Goal: Information Seeking & Learning: Understand process/instructions

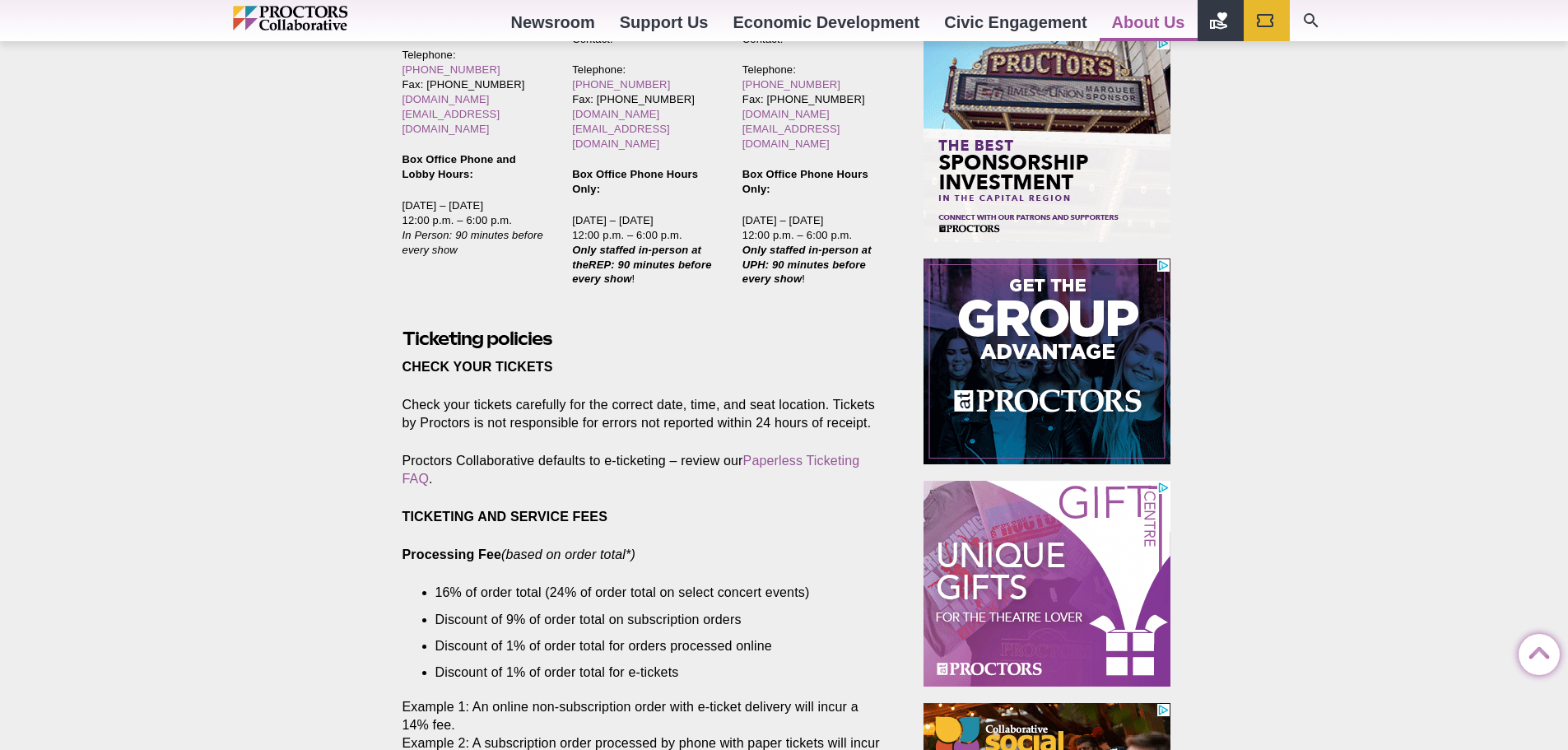
scroll to position [741, 0]
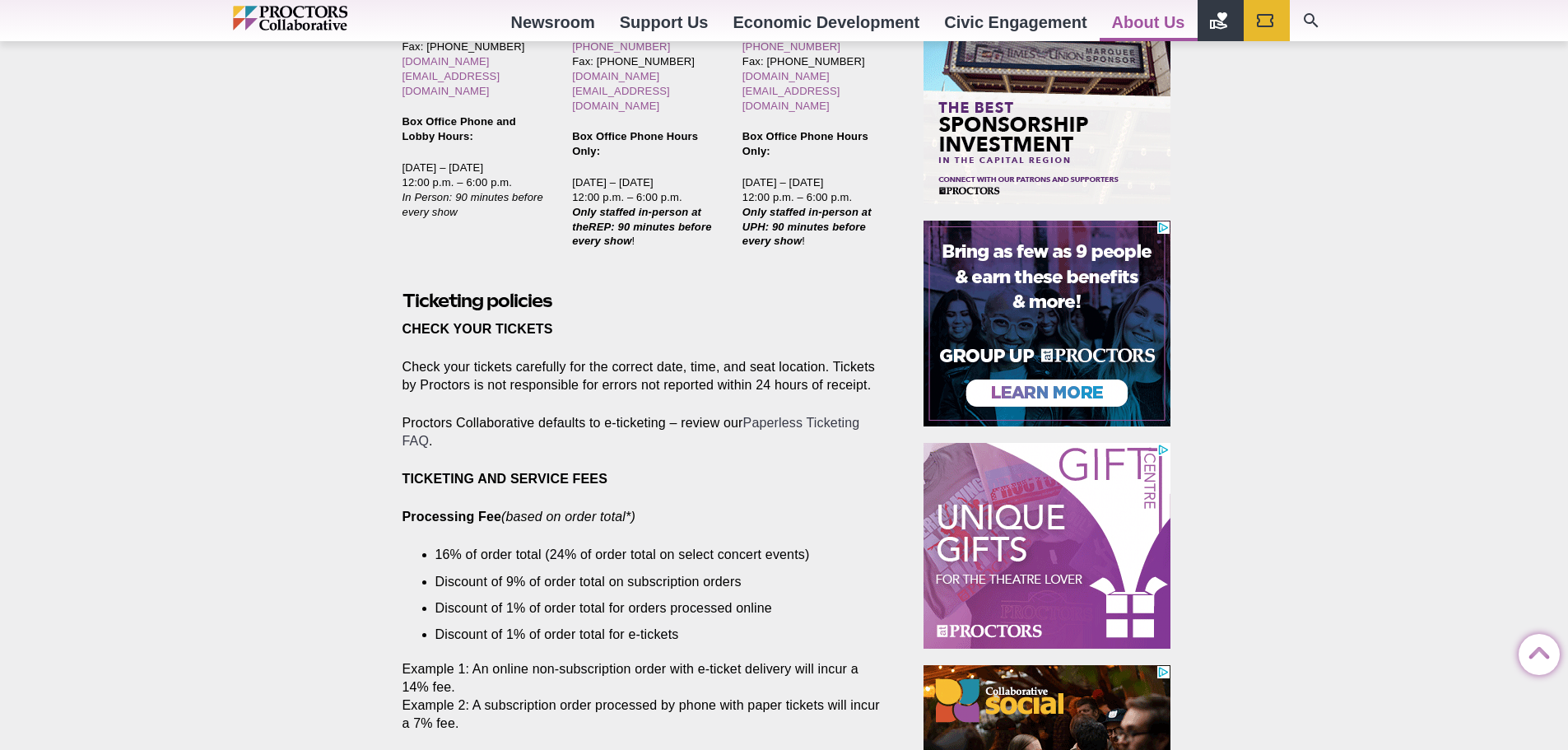
click at [411, 415] on link "Paperless Ticketing FAQ" at bounding box center [631, 431] width 457 height 32
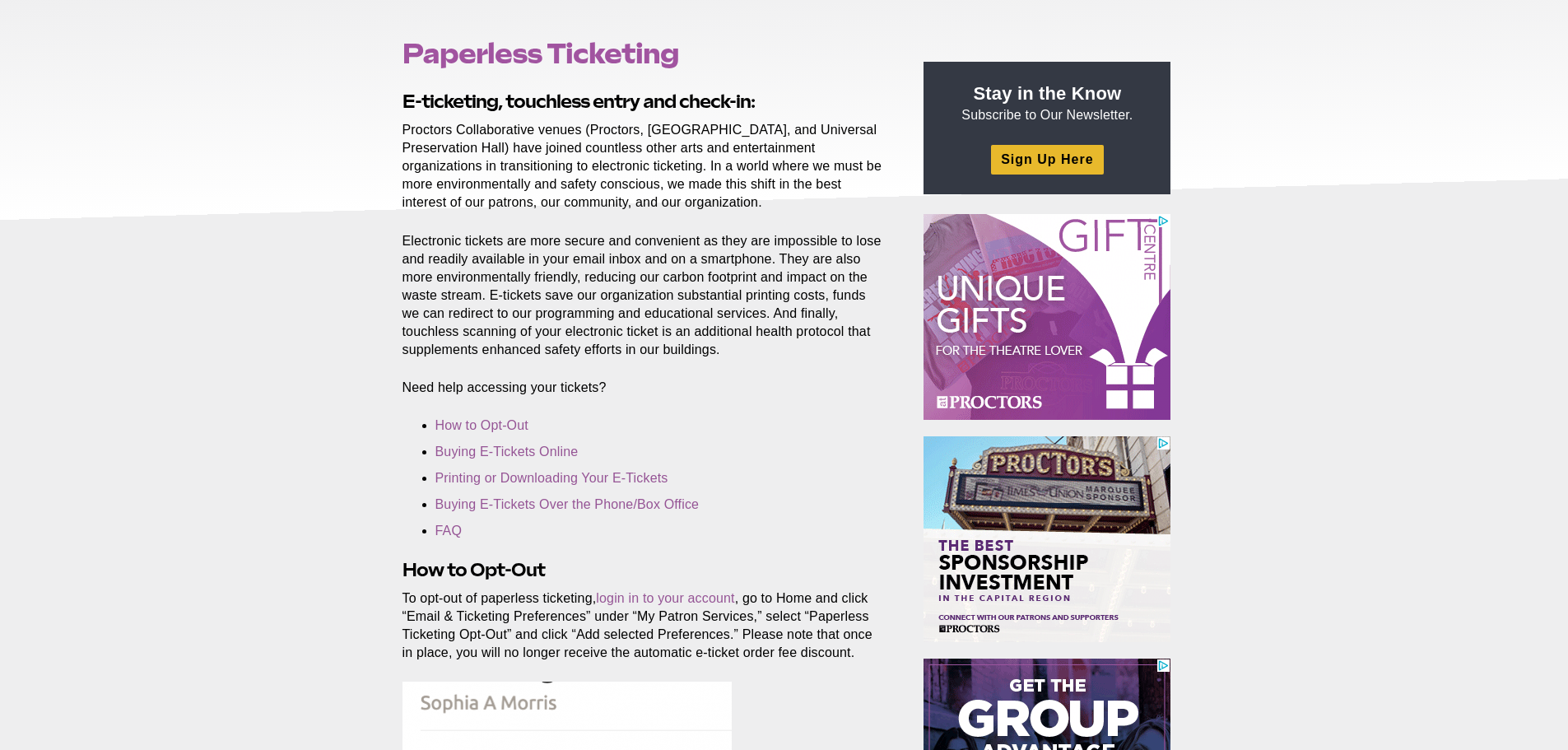
scroll to position [165, 0]
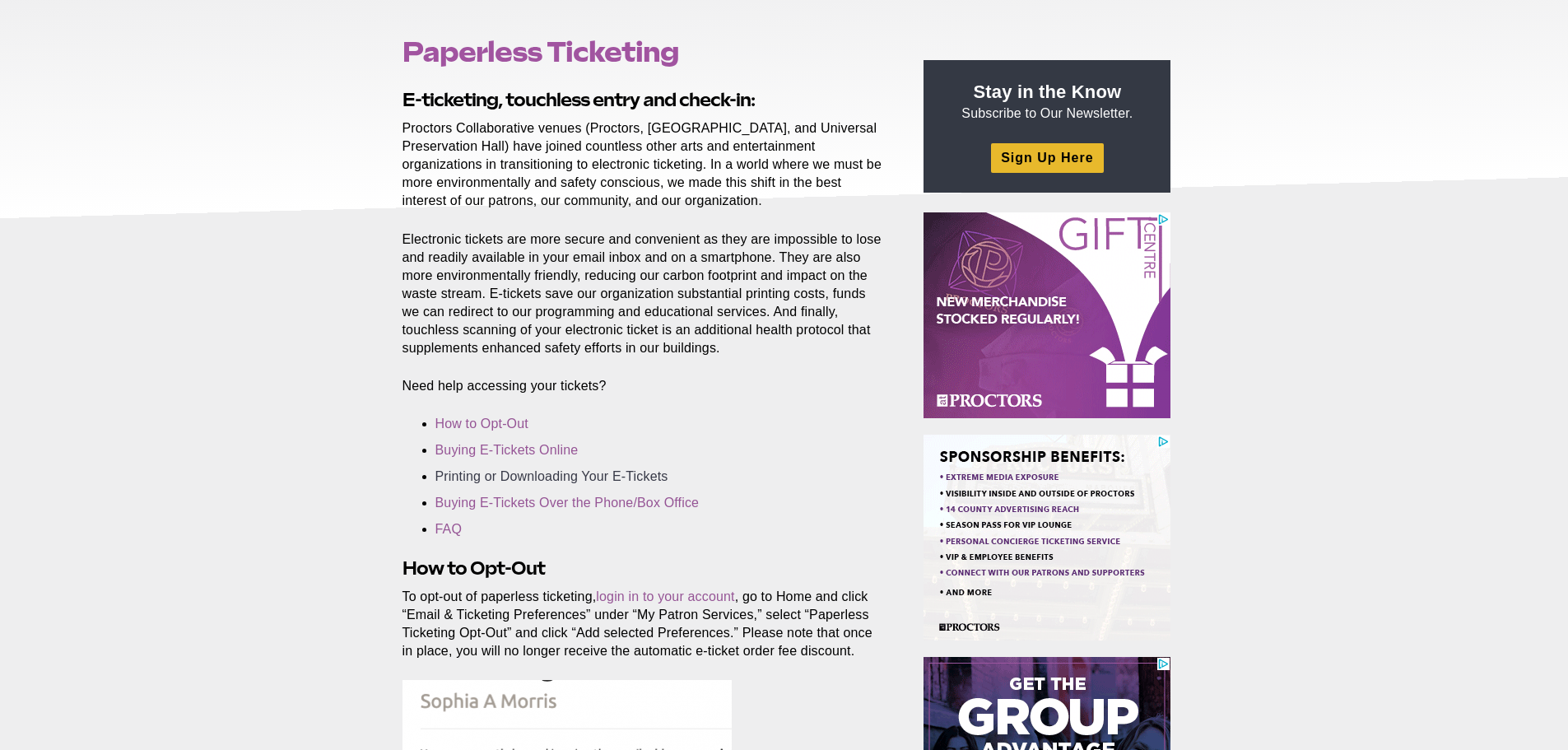
click at [517, 481] on link "Printing or Downloading Your E-Tickets" at bounding box center [552, 476] width 233 height 14
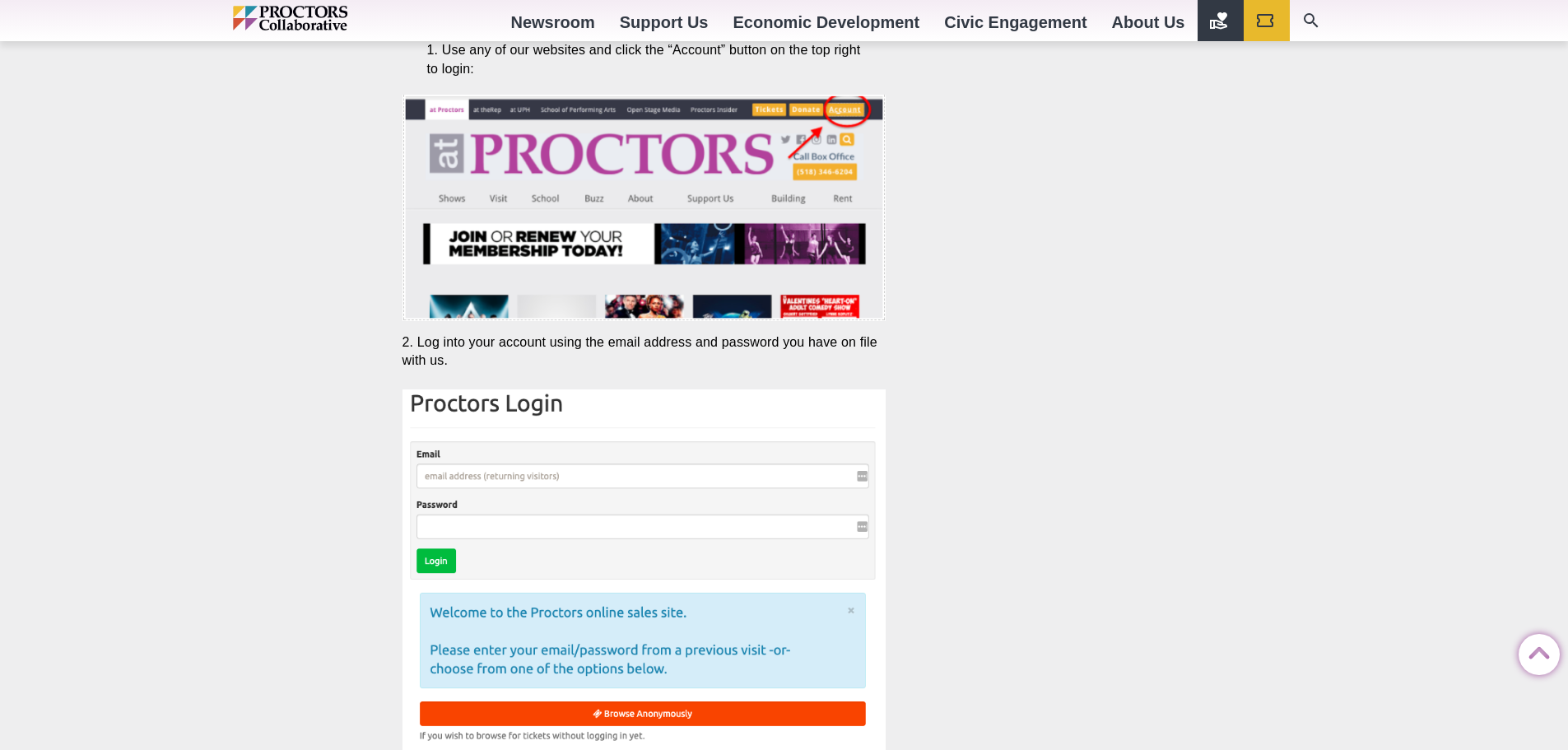
click at [490, 477] on img at bounding box center [644, 593] width 484 height 409
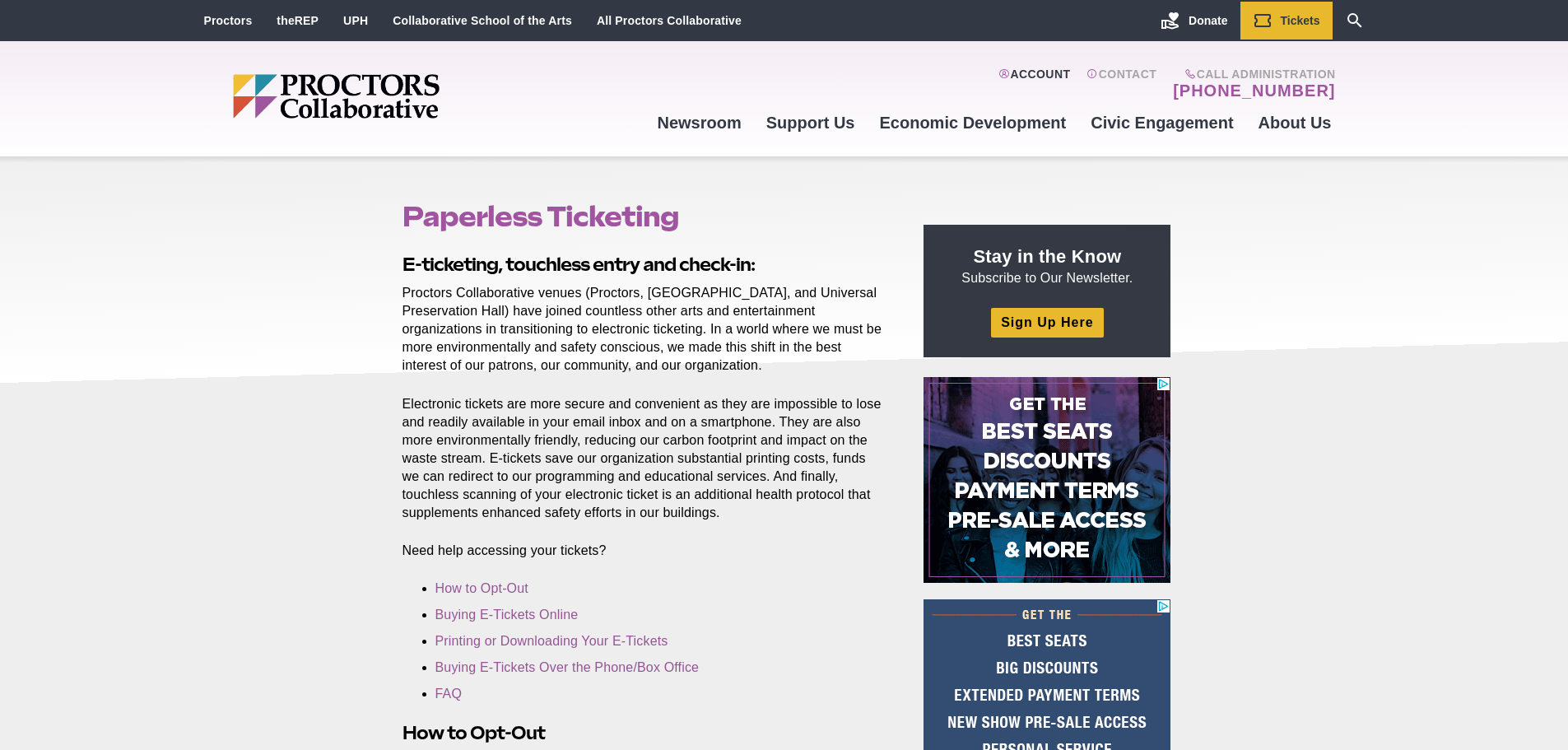
click at [1045, 69] on link "Account" at bounding box center [1034, 83] width 71 height 33
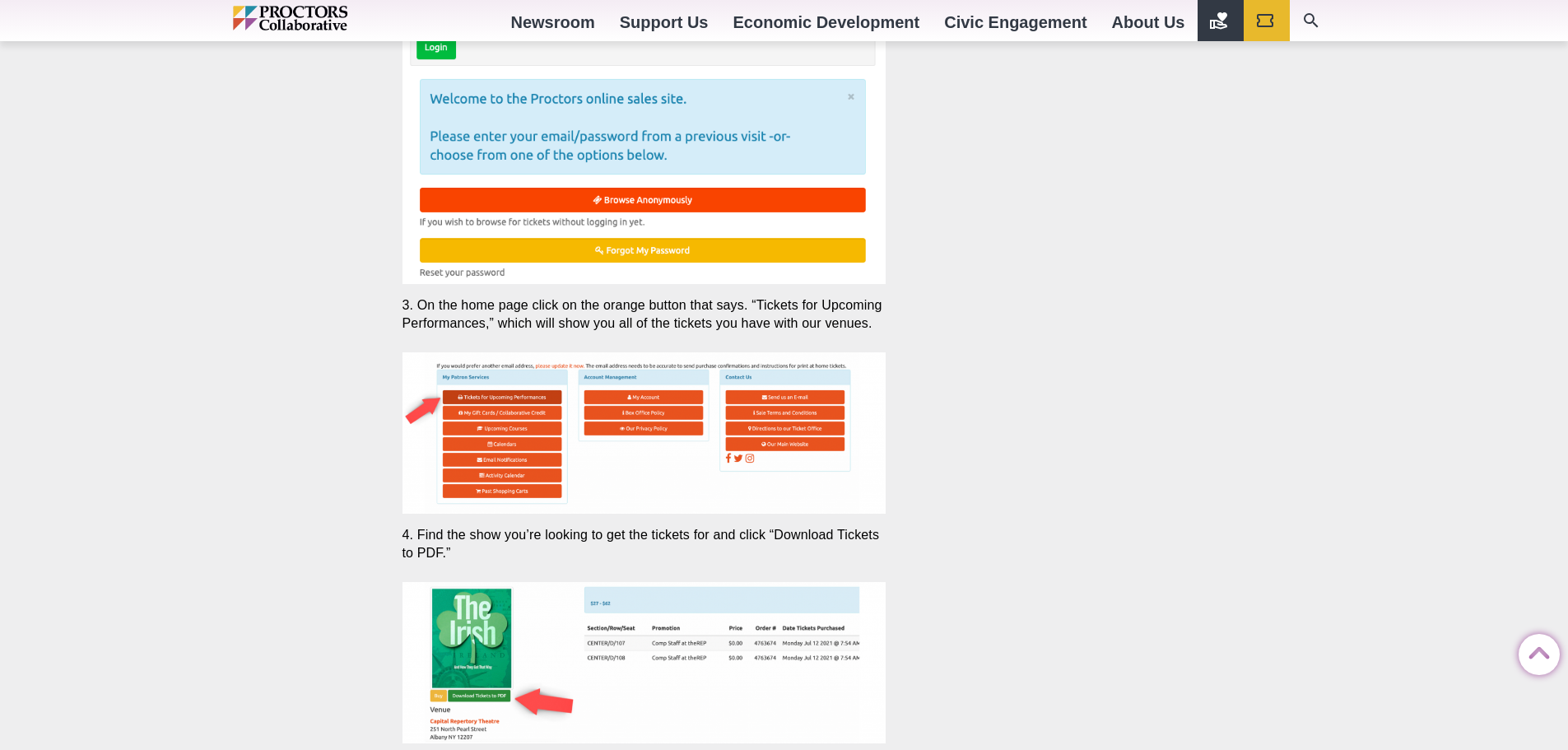
scroll to position [3870, 0]
